Goal: Task Accomplishment & Management: Use online tool/utility

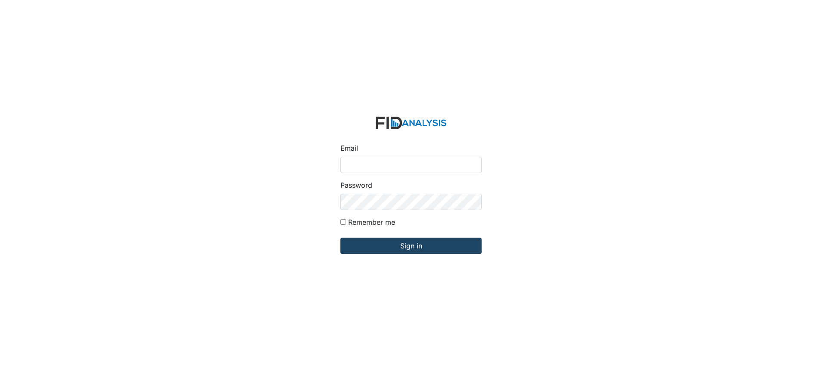
type input "[EMAIL_ADDRESS][DOMAIN_NAME]"
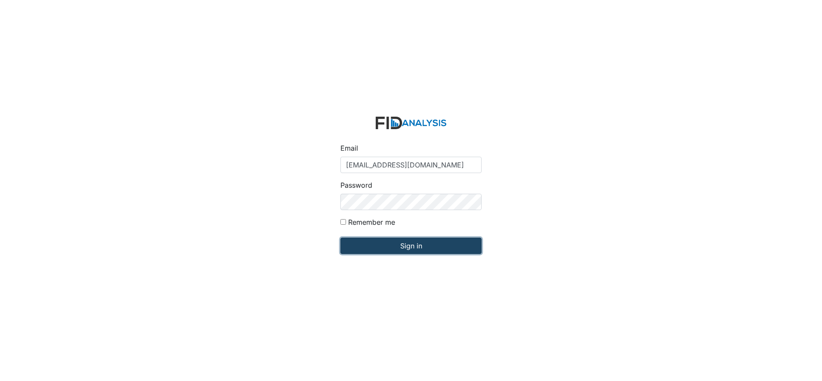
click at [393, 246] on input "Sign in" at bounding box center [410, 245] width 141 height 16
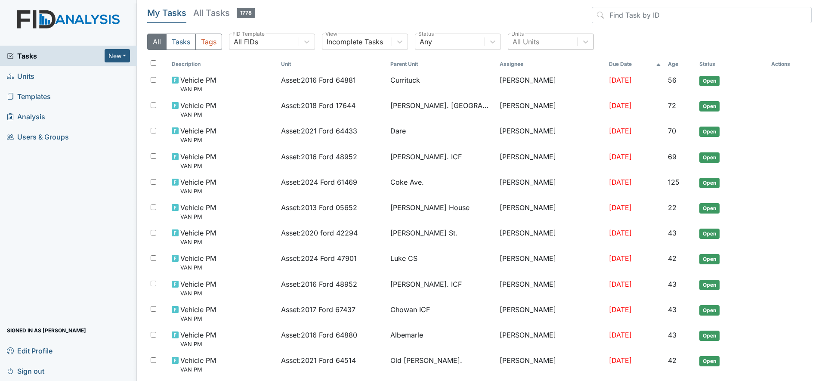
click at [524, 39] on div "All Units" at bounding box center [525, 42] width 27 height 10
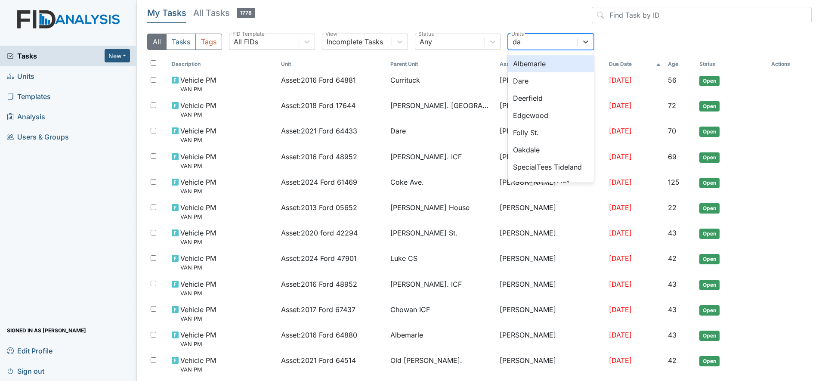
type input "dar"
click at [534, 61] on div "Dare" at bounding box center [551, 63] width 86 height 17
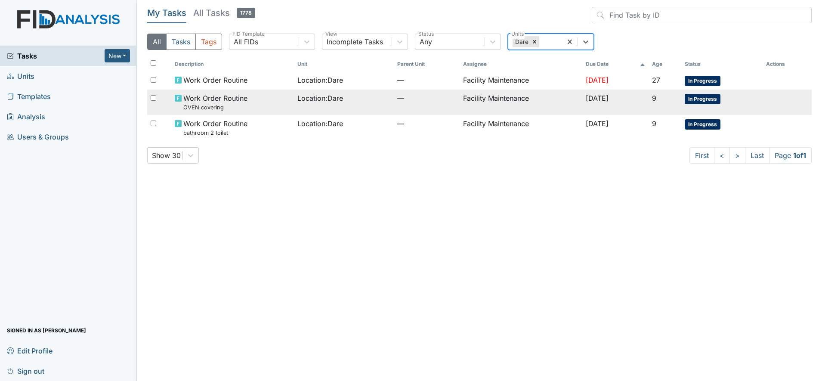
click at [230, 99] on span "Work Order Routine OVEN covering" at bounding box center [215, 102] width 64 height 18
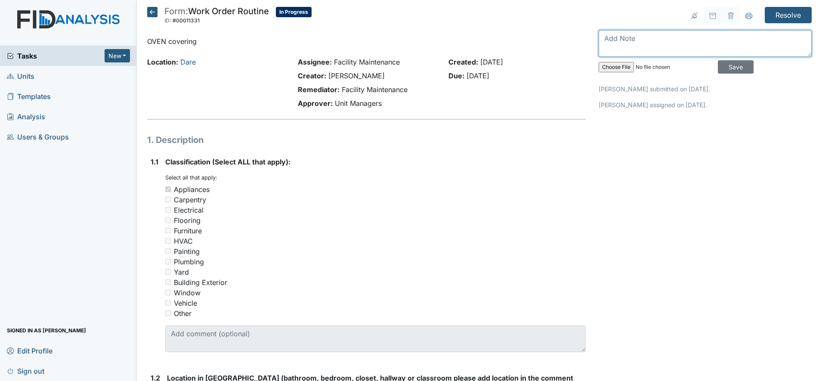
click at [602, 37] on textarea at bounding box center [704, 43] width 213 height 27
type textarea "oven covering replaced"
click at [723, 64] on input "Save" at bounding box center [736, 66] width 36 height 13
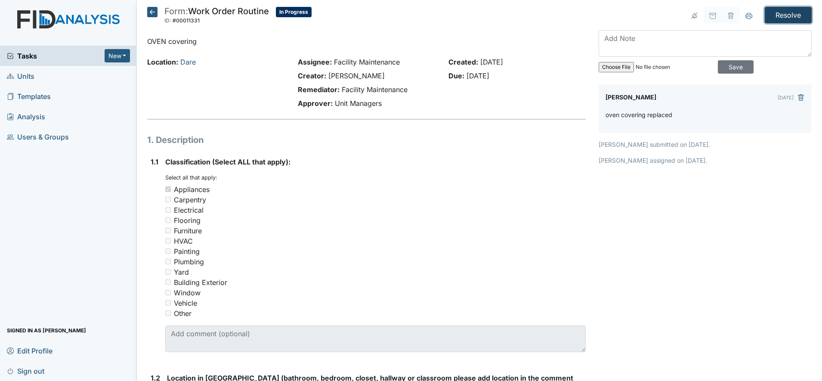
click at [774, 13] on input "Resolve" at bounding box center [787, 15] width 47 height 16
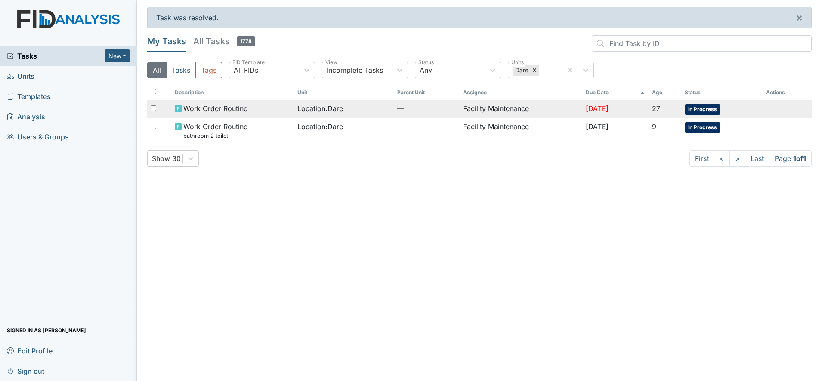
click at [504, 105] on td "Facility Maintenance" at bounding box center [520, 109] width 123 height 18
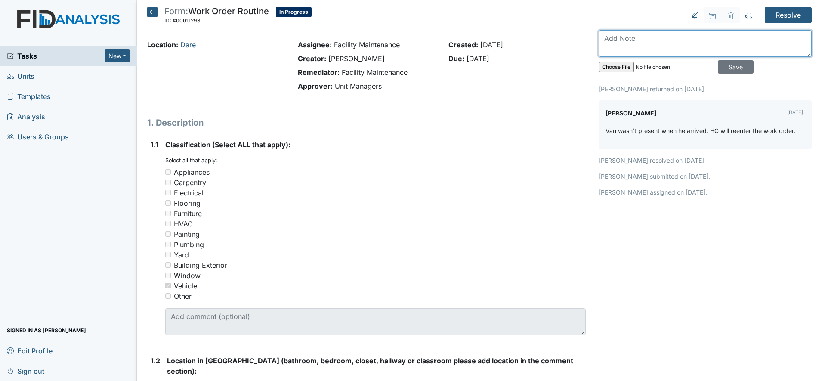
click at [605, 37] on textarea at bounding box center [704, 43] width 213 height 27
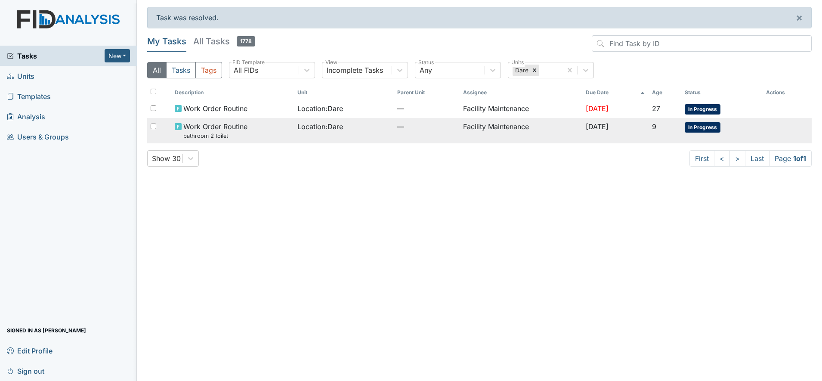
click at [203, 125] on span "Work Order Routine bathroom 2 toilet" at bounding box center [215, 130] width 64 height 18
